Goal: Task Accomplishment & Management: Manage account settings

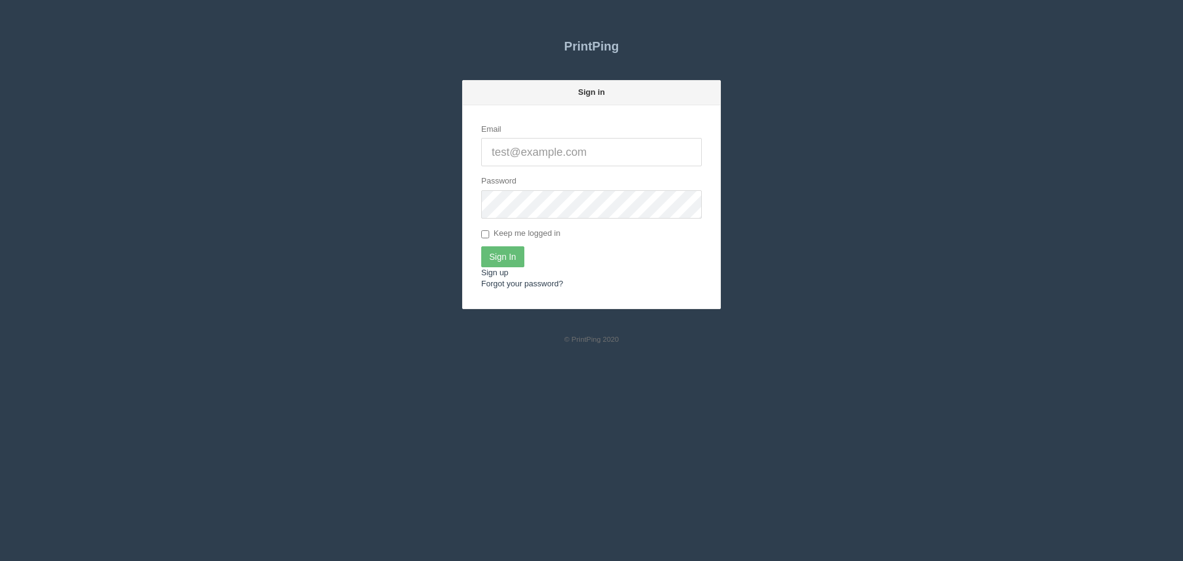
type input "[PERSON_NAME][EMAIL_ADDRESS][DOMAIN_NAME]"
click at [514, 245] on form "Email zunaid@allrush.ca Password Keep me logged in Sign In Sign up Forgot your …" at bounding box center [592, 206] width 258 height 203
click at [513, 249] on input "Sign In" at bounding box center [502, 256] width 43 height 21
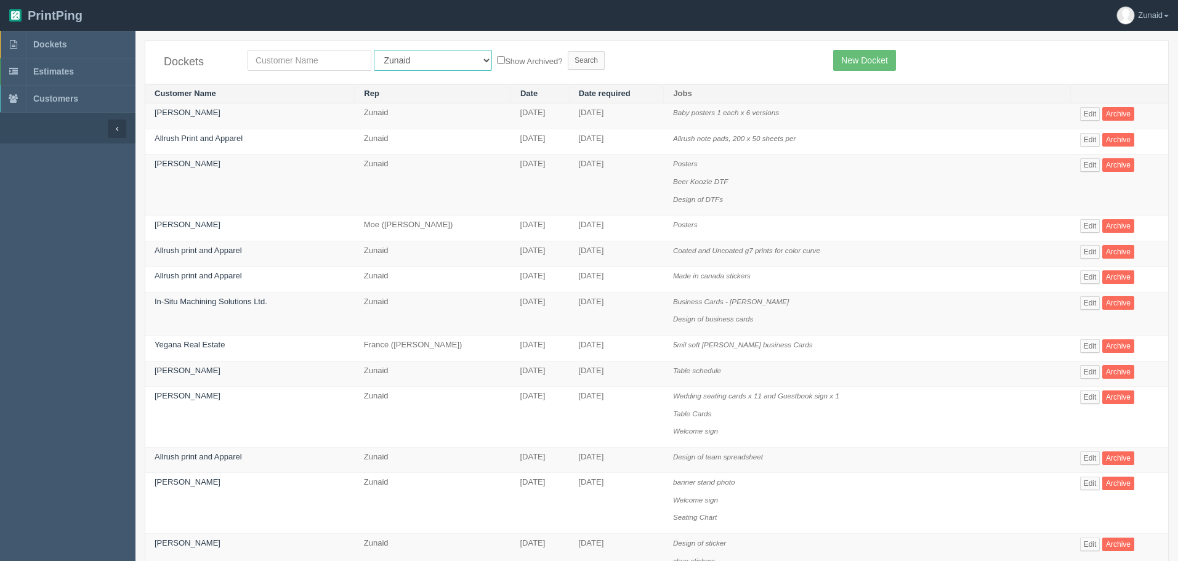
click at [395, 65] on select "All Users [PERSON_NAME] Test 1 [PERSON_NAME] [PERSON_NAME] [PERSON_NAME] France…" at bounding box center [433, 60] width 118 height 21
select select "11"
click at [374, 50] on select "All Users Ali Ali Test 1 Aly Amy Ankit Arif Brandon Dan France Greg Jim Mark Ma…" at bounding box center [433, 60] width 118 height 21
click at [568, 59] on input "Search" at bounding box center [586, 60] width 37 height 18
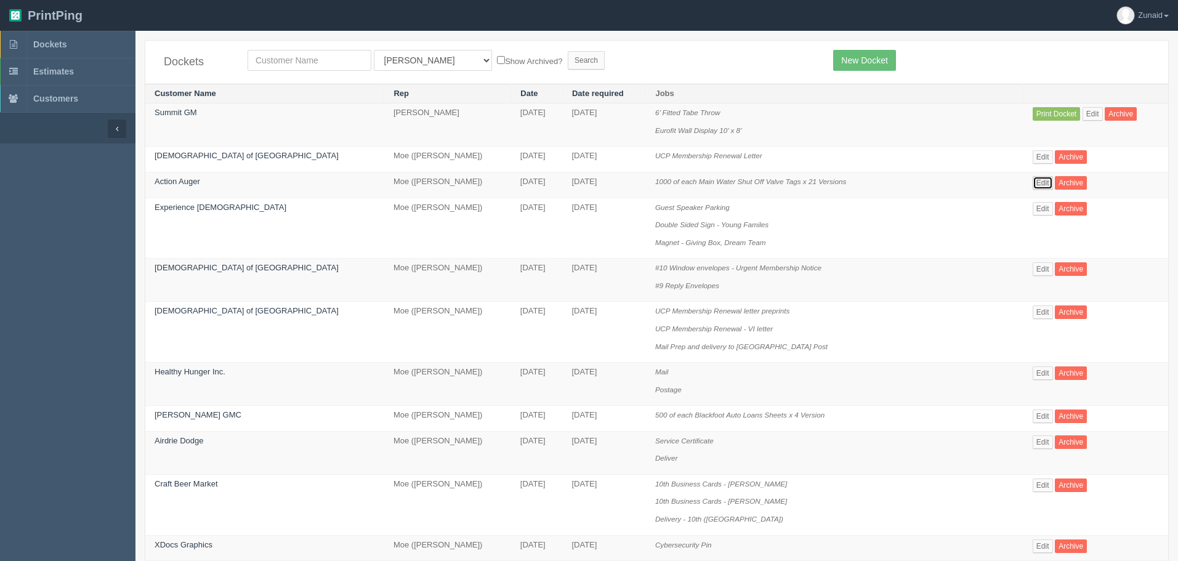
click at [1033, 184] on link "Edit" at bounding box center [1043, 183] width 20 height 14
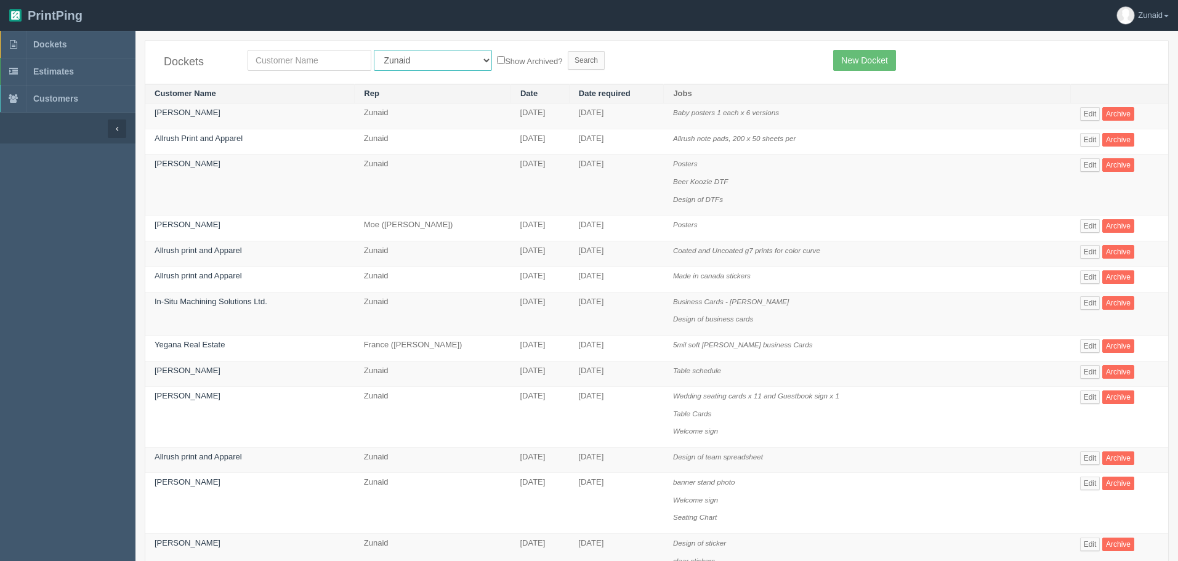
click at [389, 62] on select "All Users Ali Ali Test 1 Aly Amy Ankit Arif Brandon Dan France Greg Jim Mark Ma…" at bounding box center [433, 60] width 118 height 21
select select "8"
click at [374, 50] on select "All Users Ali Ali Test 1 Aly Amy Ankit Arif Brandon Dan France Greg Jim Mark Ma…" at bounding box center [433, 60] width 118 height 21
click at [334, 59] on input "text" at bounding box center [310, 60] width 124 height 21
type input "age"
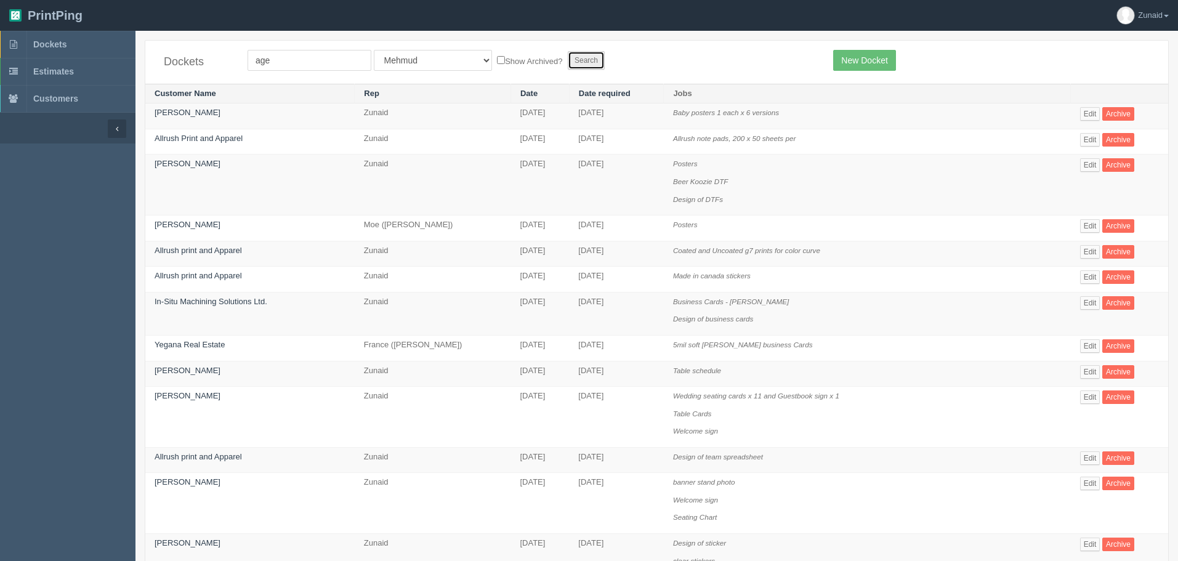
click at [568, 62] on input "Search" at bounding box center [586, 60] width 37 height 18
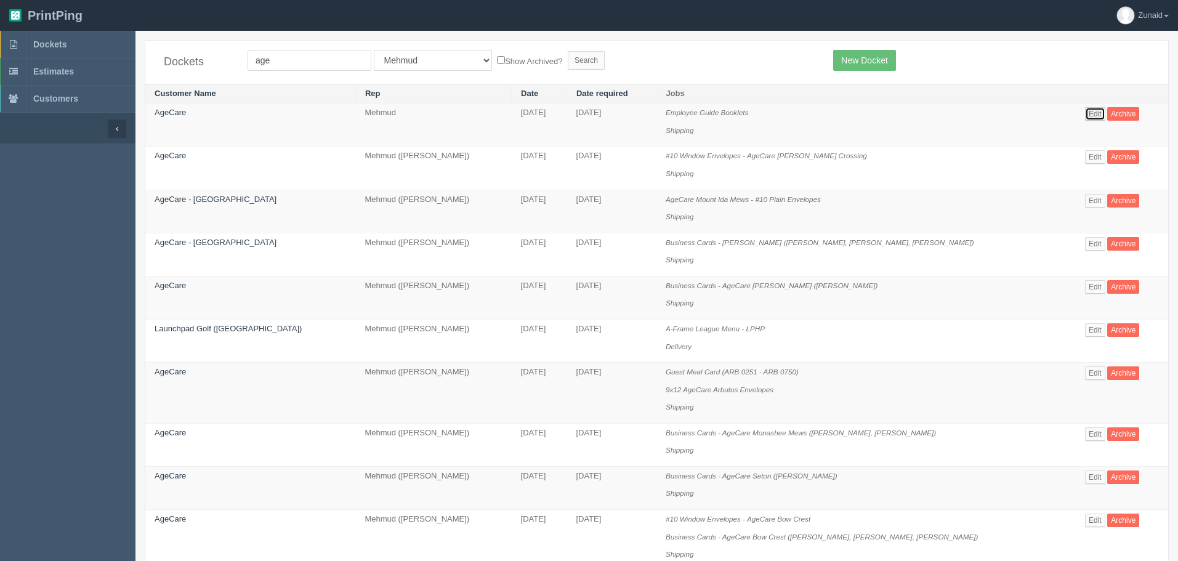
click at [1090, 109] on link "Edit" at bounding box center [1095, 114] width 20 height 14
